Goal: Information Seeking & Learning: Learn about a topic

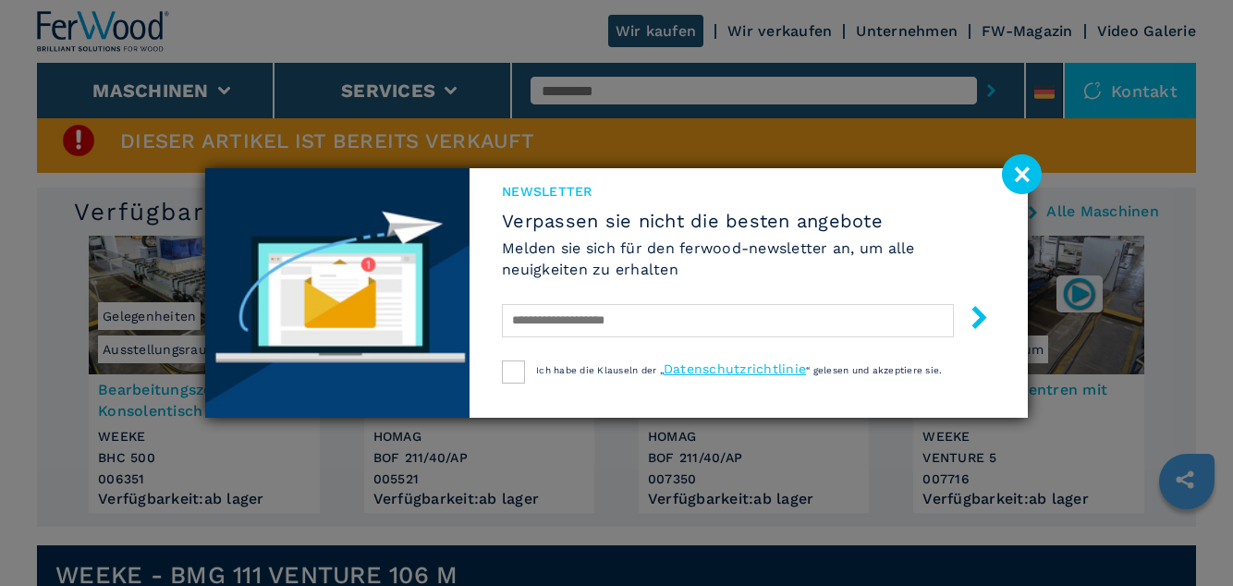
click at [1024, 194] on image at bounding box center [1022, 174] width 40 height 40
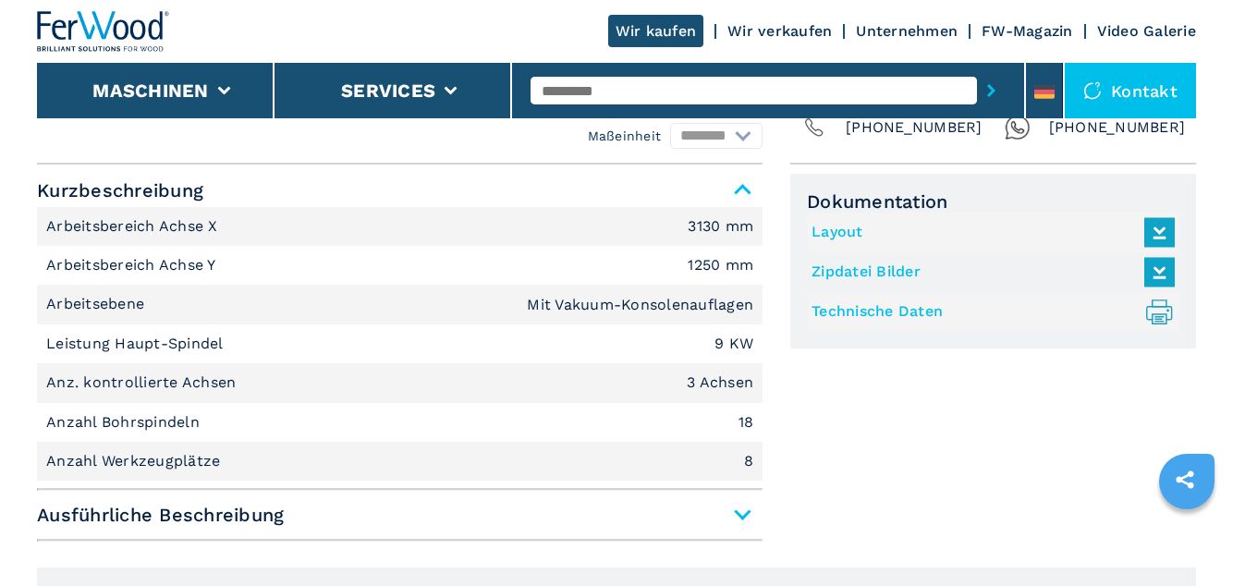
scroll to position [1184, 0]
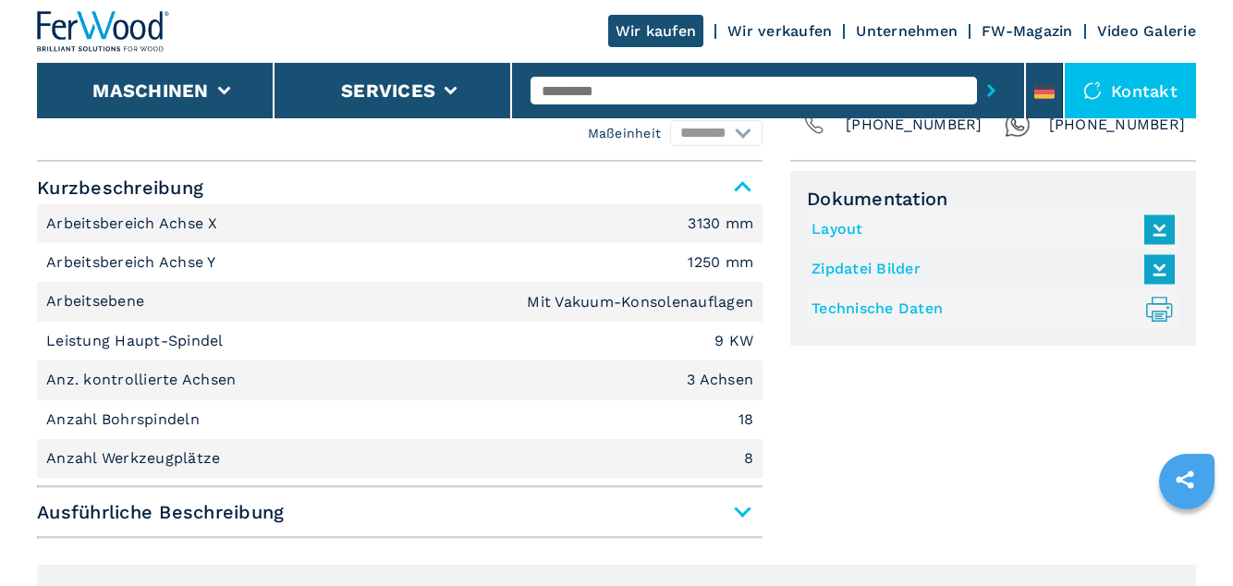
click at [752, 520] on span "Ausführliche Beschreibung" at bounding box center [400, 512] width 726 height 33
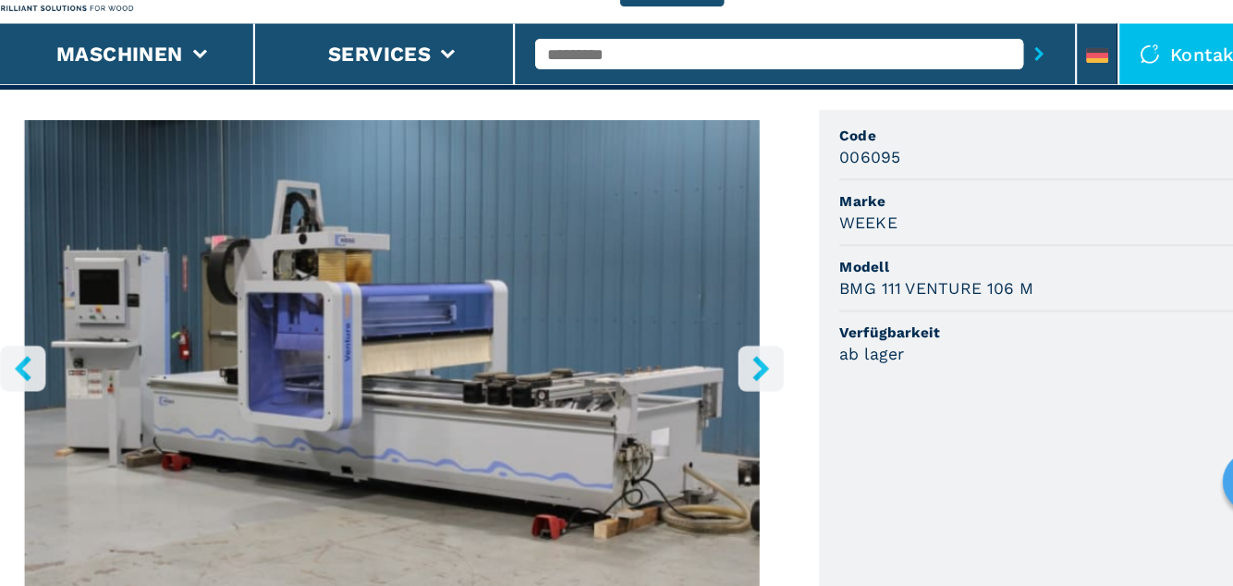
scroll to position [557, 0]
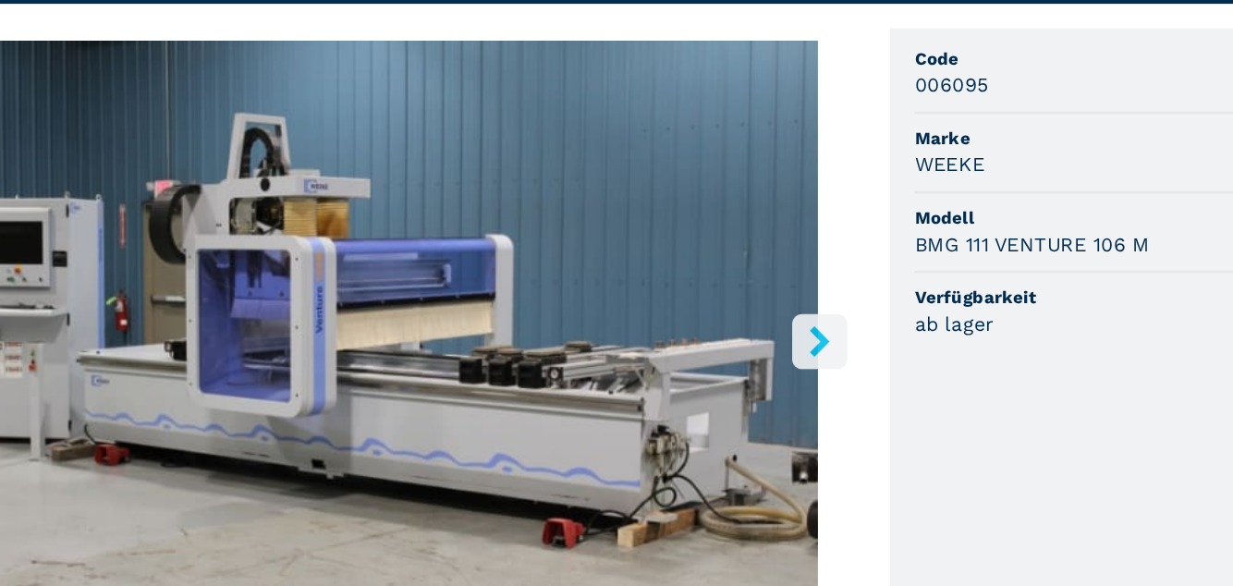
click at [743, 377] on icon "right-button" at bounding box center [737, 377] width 15 height 23
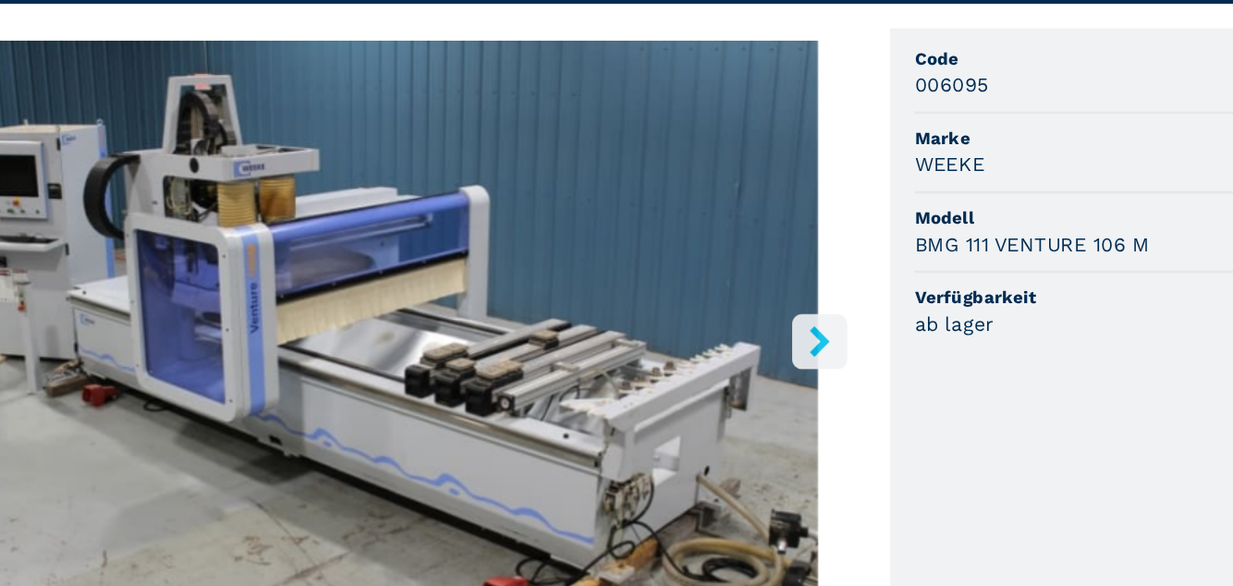
click at [741, 380] on icon "right-button" at bounding box center [737, 377] width 15 height 23
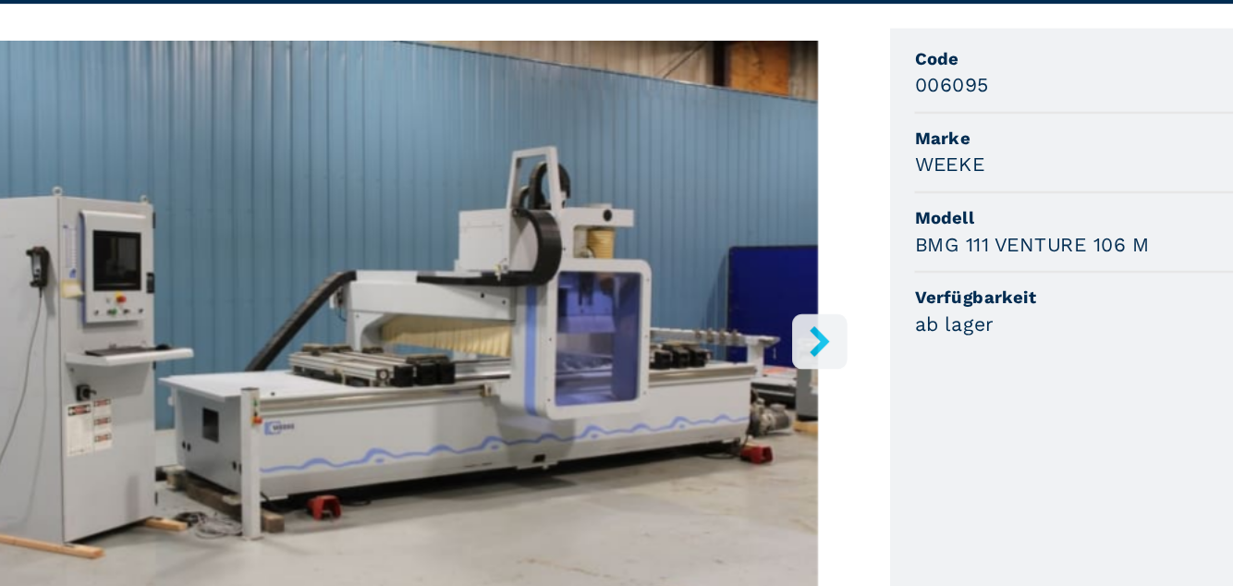
click at [741, 375] on icon "right-button" at bounding box center [737, 377] width 15 height 23
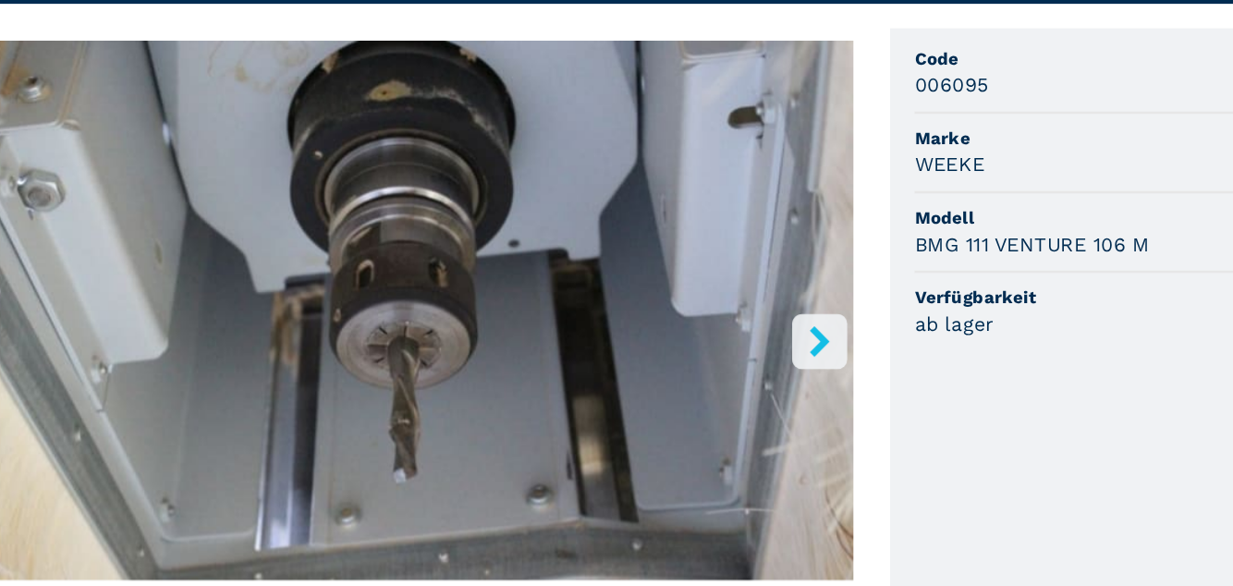
click at [741, 377] on icon "right-button" at bounding box center [737, 377] width 15 height 23
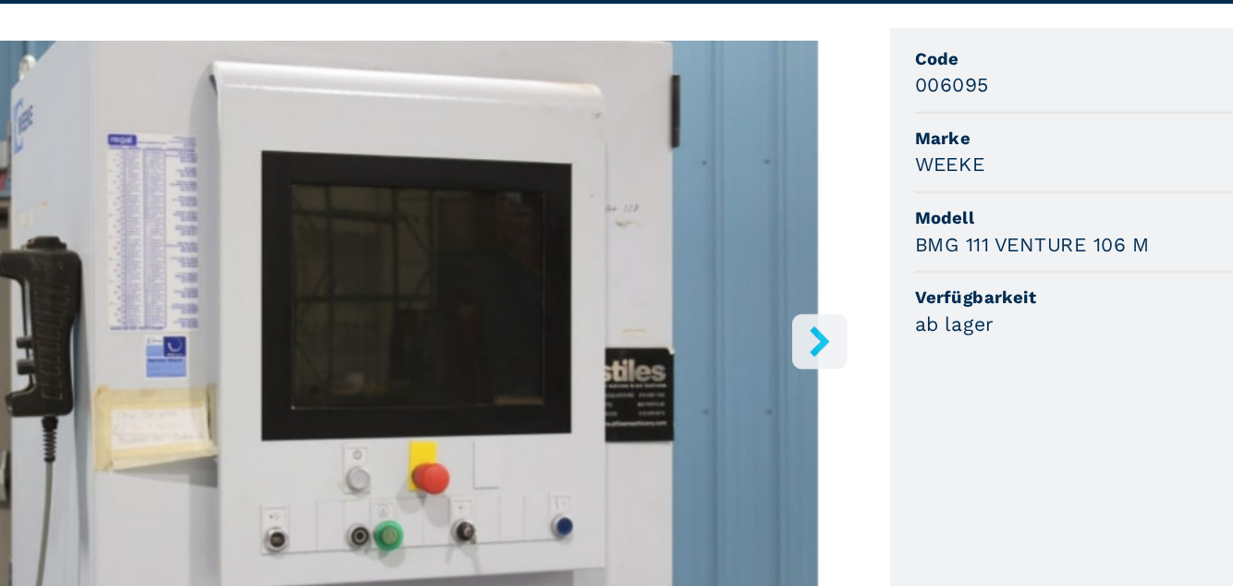
click at [741, 378] on icon "right-button" at bounding box center [737, 377] width 15 height 23
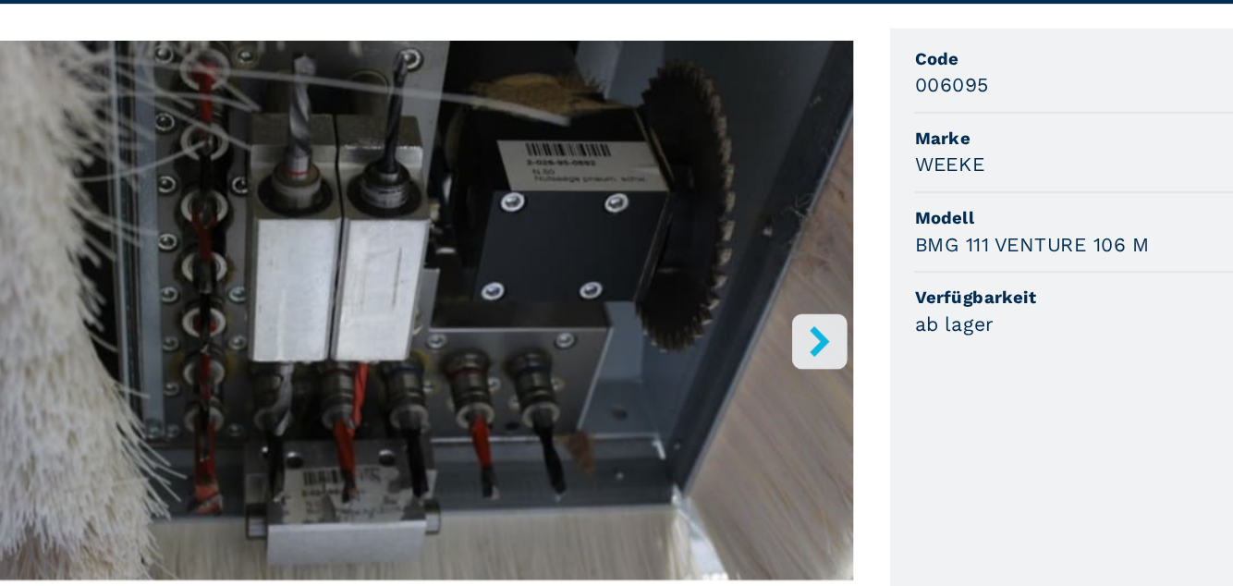
click at [743, 379] on icon "right-button" at bounding box center [737, 377] width 23 height 23
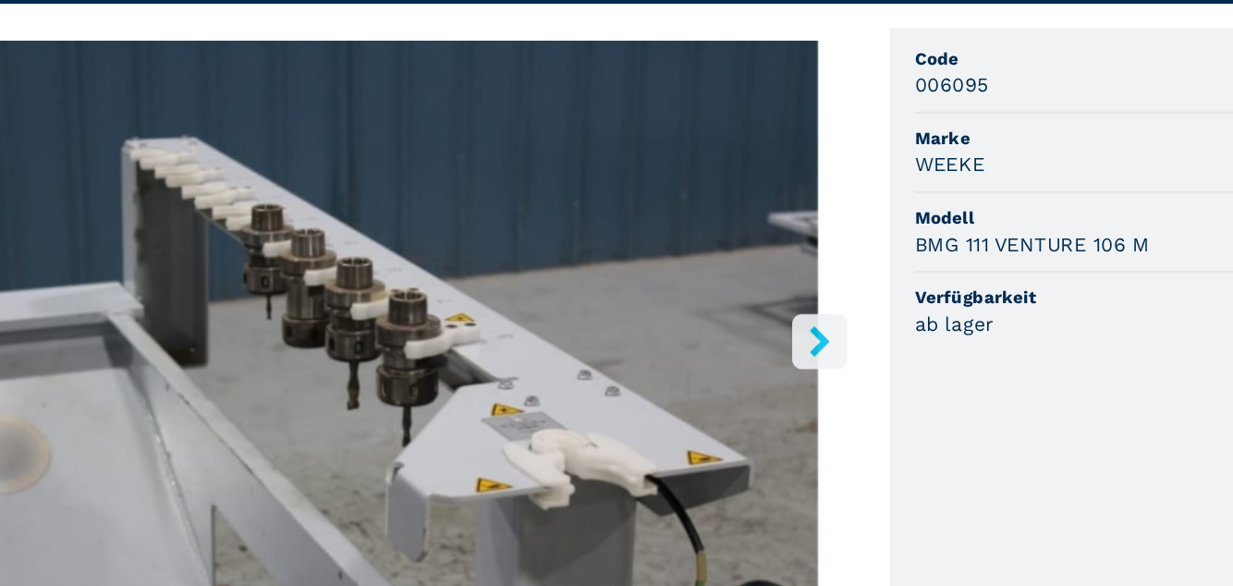
click at [733, 381] on icon "right-button" at bounding box center [737, 377] width 23 height 23
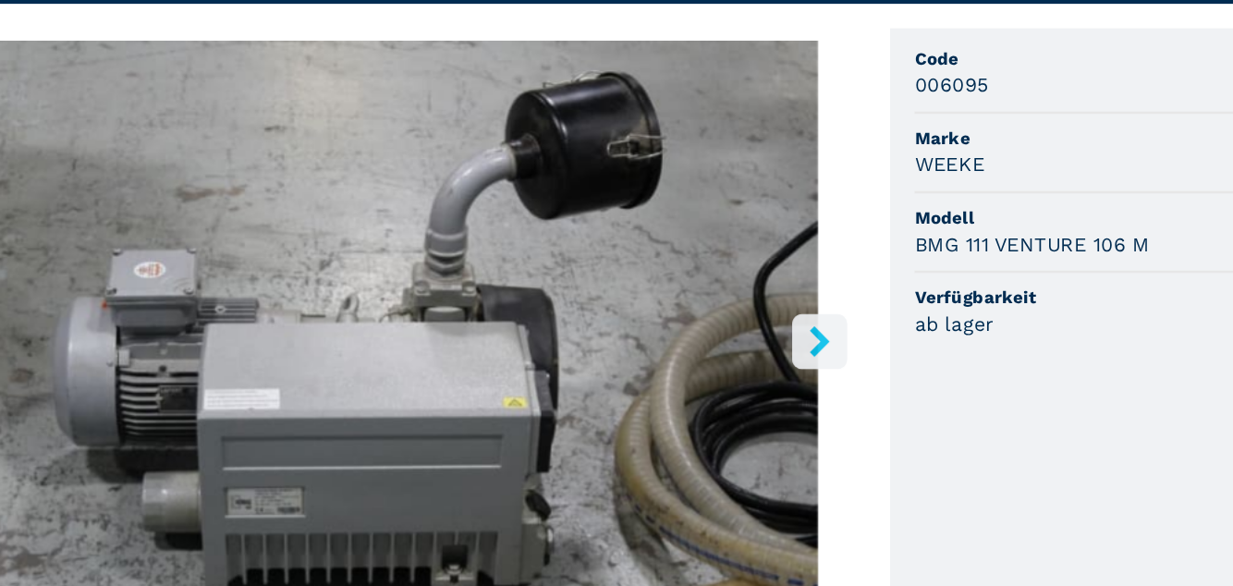
click at [740, 381] on icon "right-button" at bounding box center [737, 377] width 15 height 23
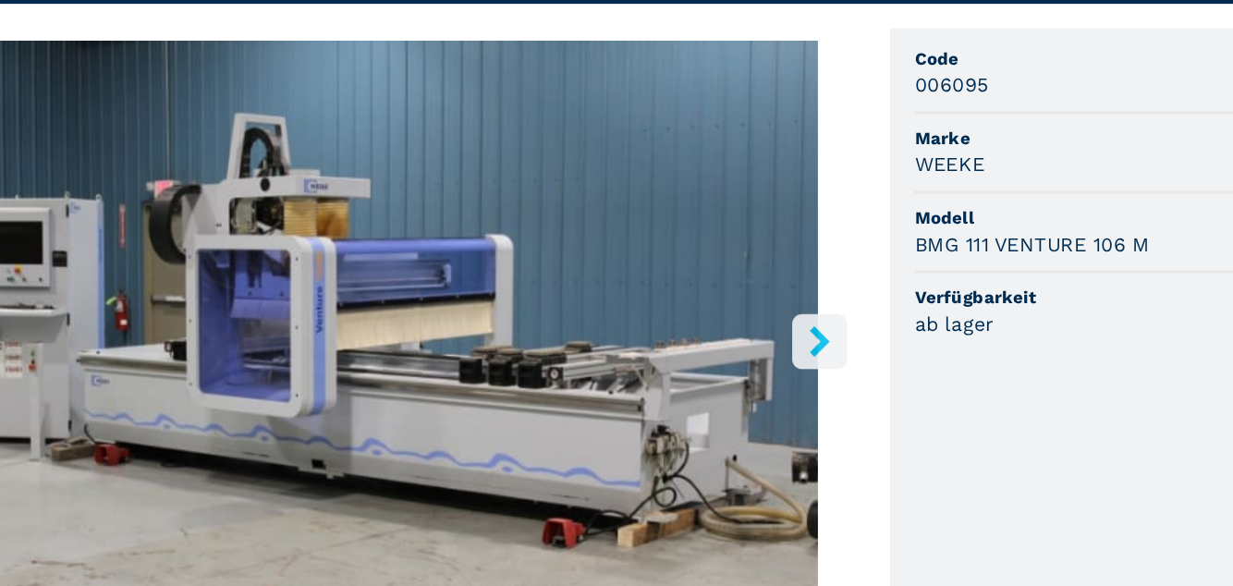
click at [739, 379] on icon "right-button" at bounding box center [737, 377] width 15 height 23
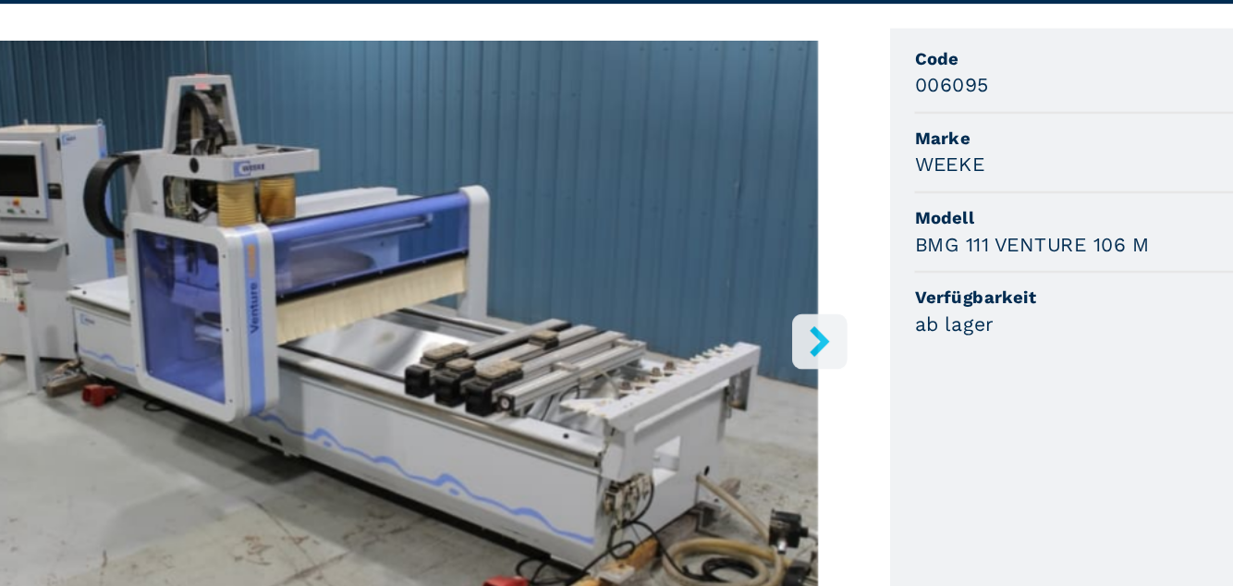
click at [738, 377] on icon "right-button" at bounding box center [737, 377] width 15 height 23
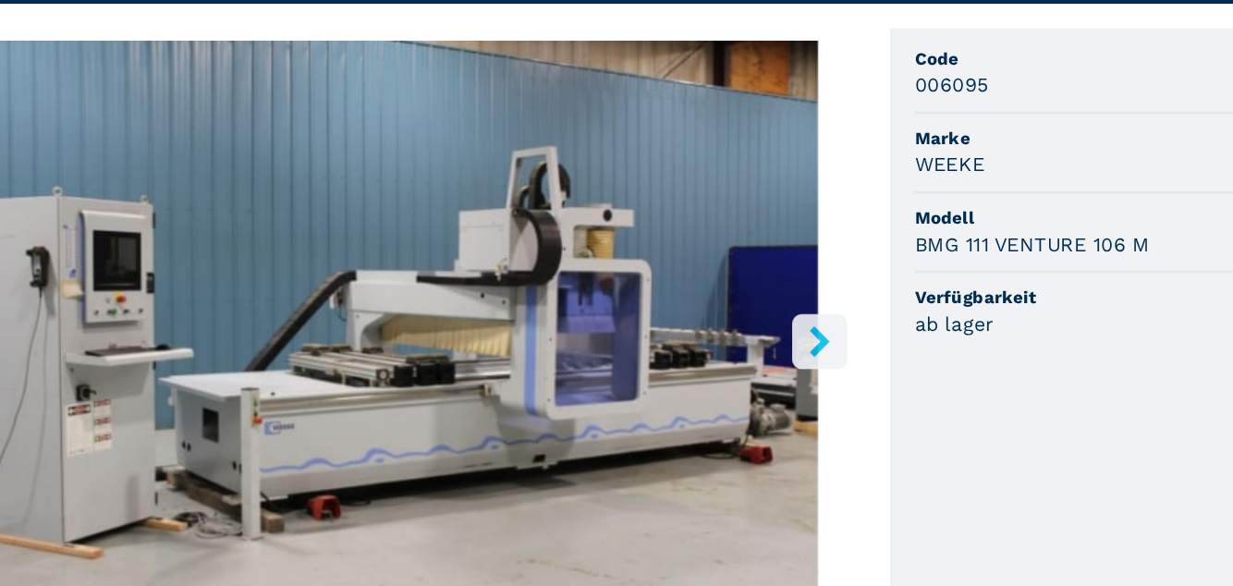
click at [741, 379] on icon "right-button" at bounding box center [737, 377] width 15 height 23
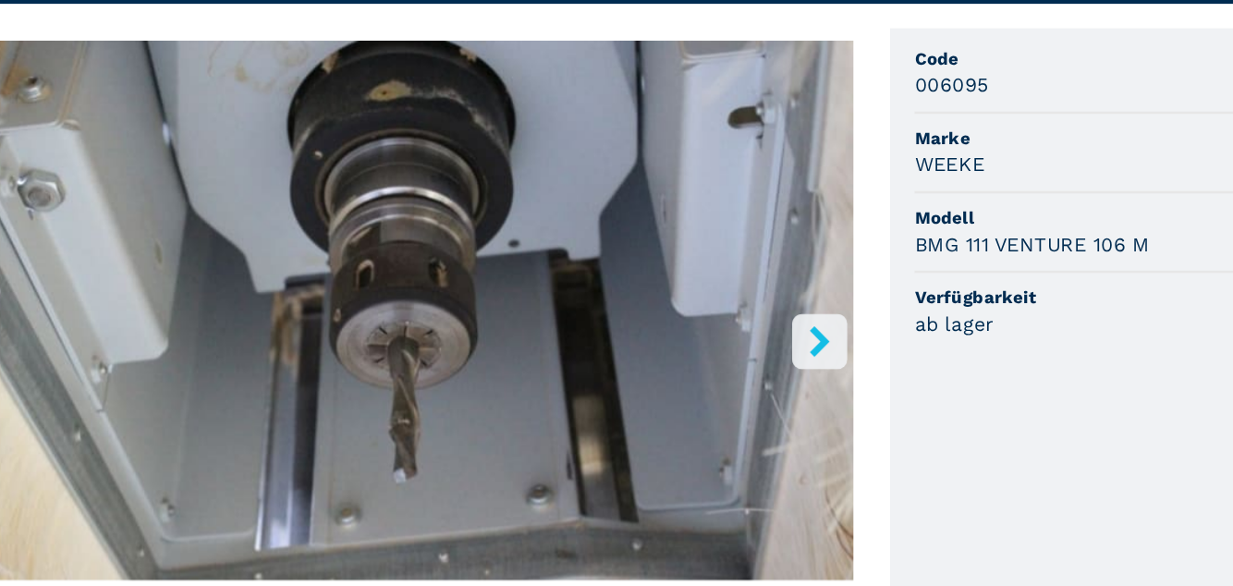
click at [741, 377] on icon "right-button" at bounding box center [737, 377] width 15 height 23
